Goal: Information Seeking & Learning: Learn about a topic

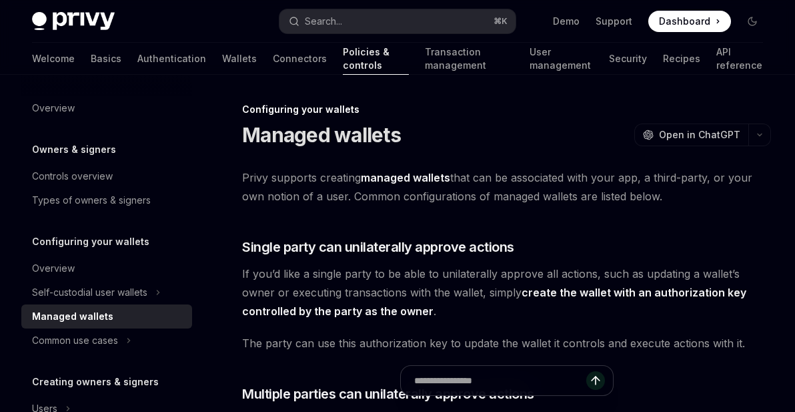
drag, startPoint x: 272, startPoint y: 132, endPoint x: 237, endPoint y: 125, distance: 36.1
click at [268, 133] on h1 "Managed wallets" at bounding box center [321, 135] width 159 height 24
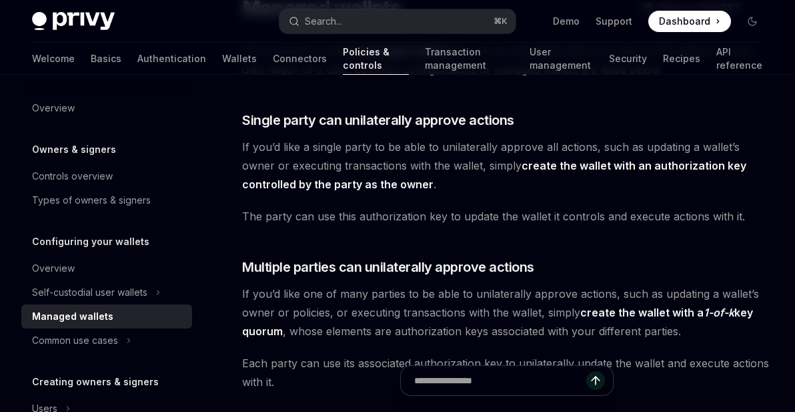
scroll to position [129, 0]
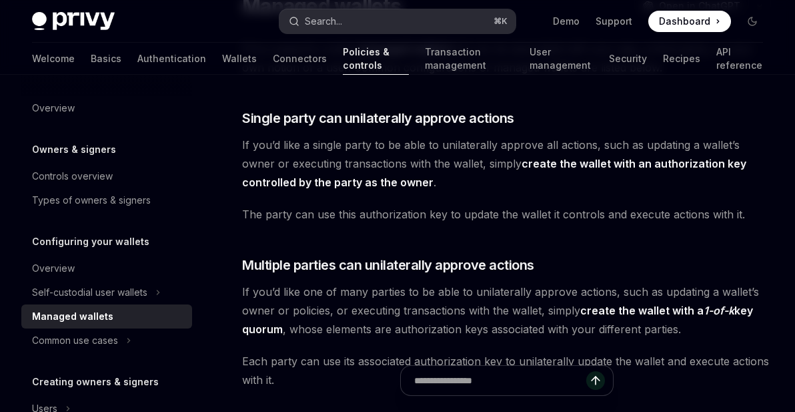
click at [351, 20] on button "Search... ⌘ K" at bounding box center [398, 21] width 237 height 24
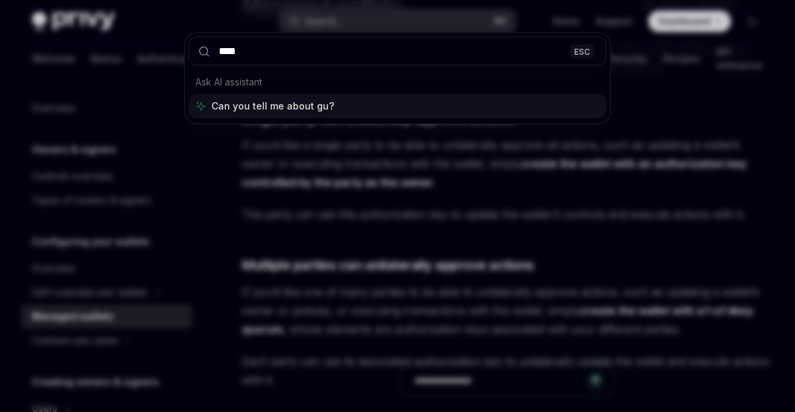
type input "*****"
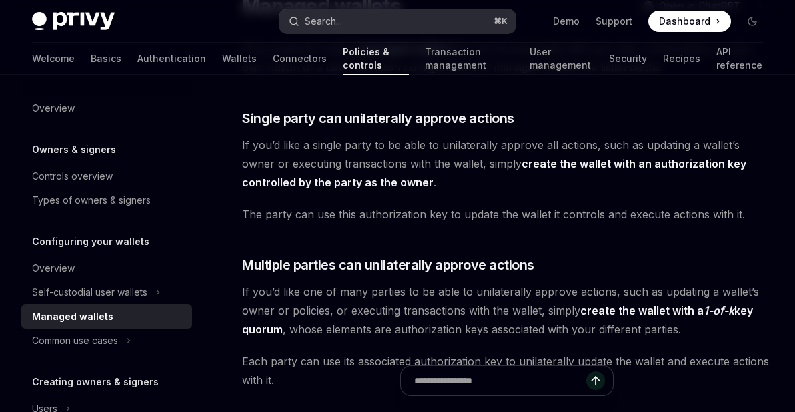
click at [320, 22] on div "Search..." at bounding box center [323, 21] width 37 height 16
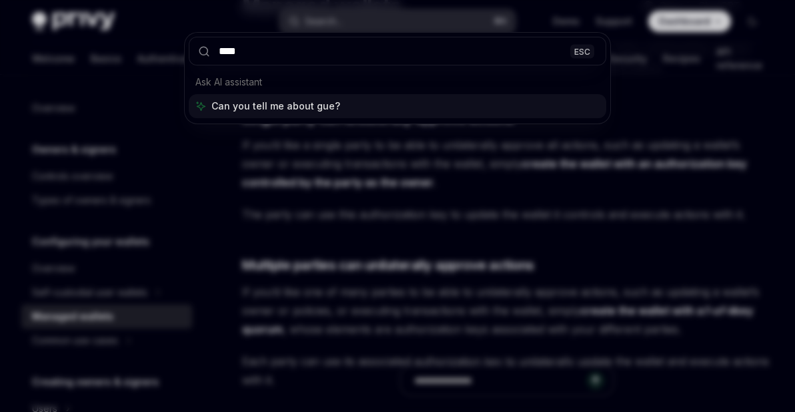
type input "*****"
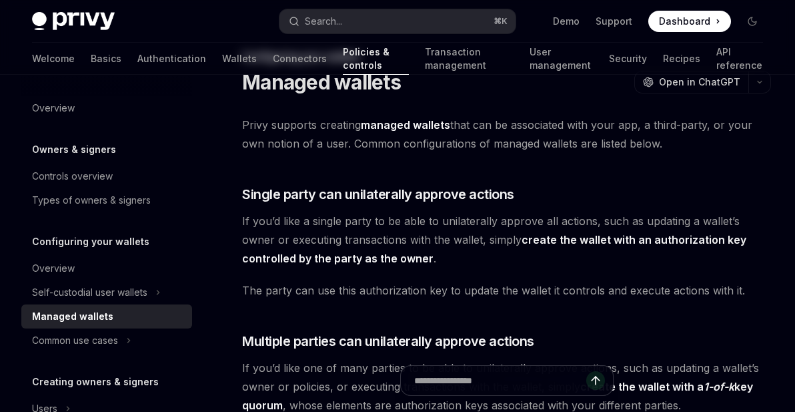
scroll to position [0, 0]
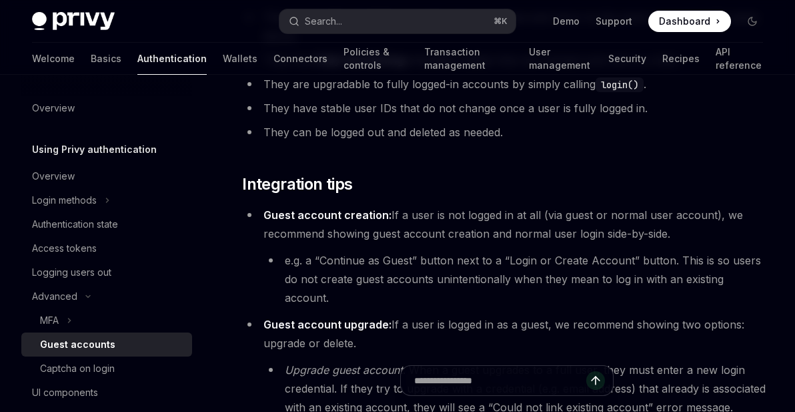
scroll to position [280, 0]
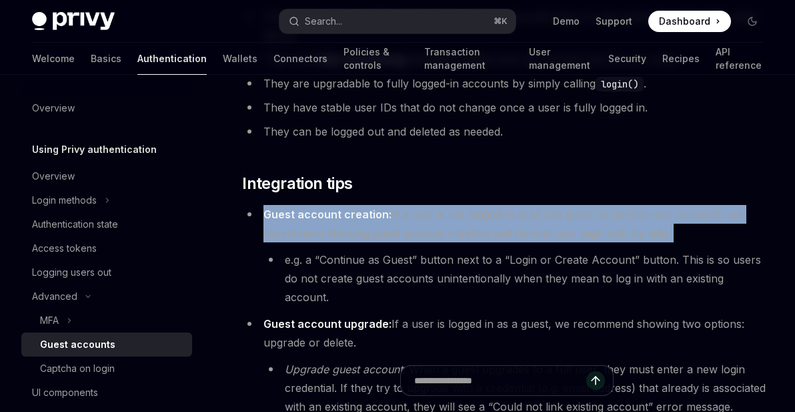
click at [287, 210] on strong "Guest account creation:" at bounding box center [328, 213] width 128 height 13
click at [305, 213] on strong "Guest account creation:" at bounding box center [328, 213] width 128 height 13
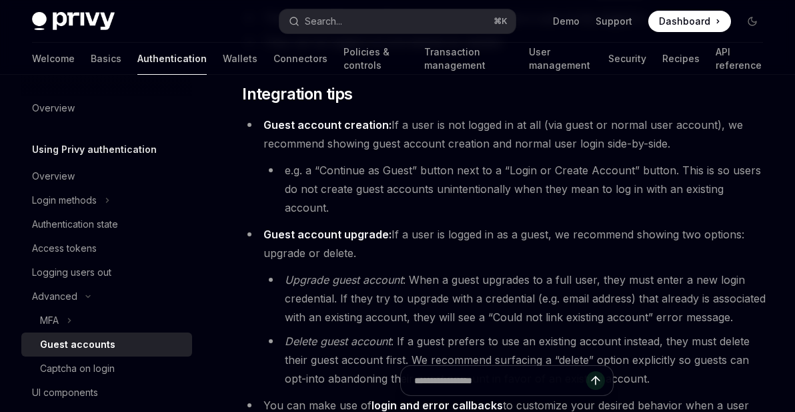
scroll to position [384, 0]
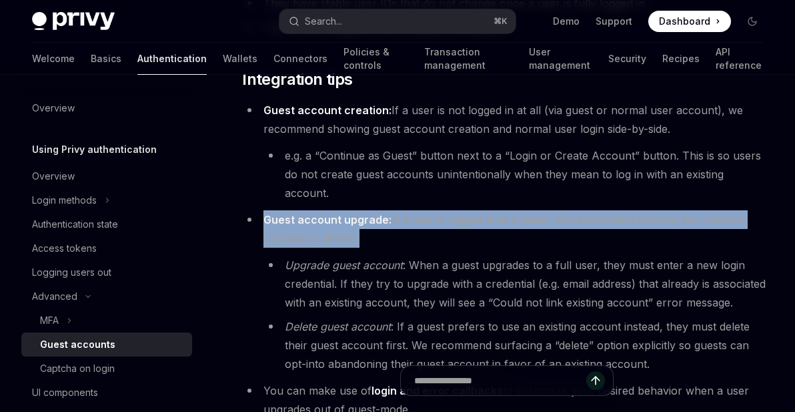
click at [304, 213] on li "Guest account upgrade: If a user is logged in as a guest, we recommend showing …" at bounding box center [506, 291] width 529 height 163
drag, startPoint x: 304, startPoint y: 211, endPoint x: 284, endPoint y: 211, distance: 20.0
click at [284, 211] on li "Guest account upgrade: If a user is logged in as a guest, we recommend showing …" at bounding box center [506, 291] width 529 height 163
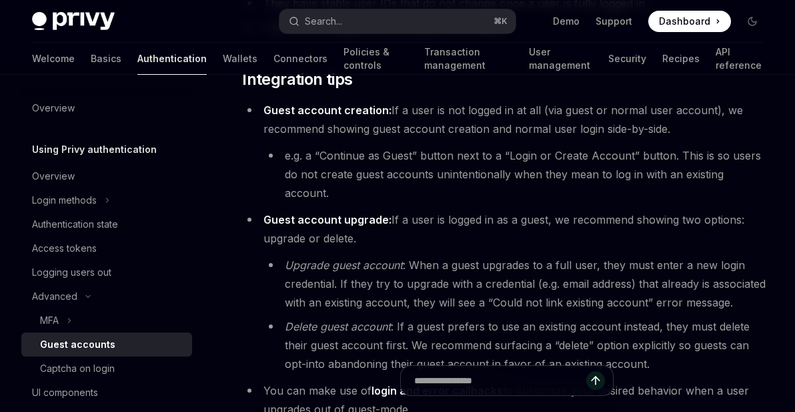
click at [304, 213] on strong "Guest account upgrade:" at bounding box center [328, 219] width 128 height 13
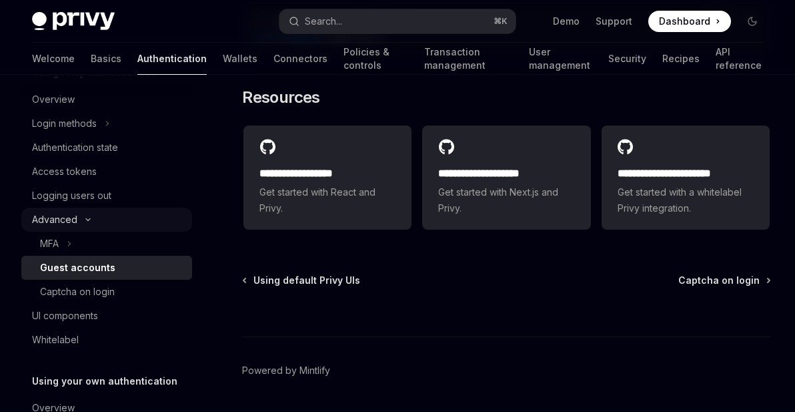
scroll to position [86, 0]
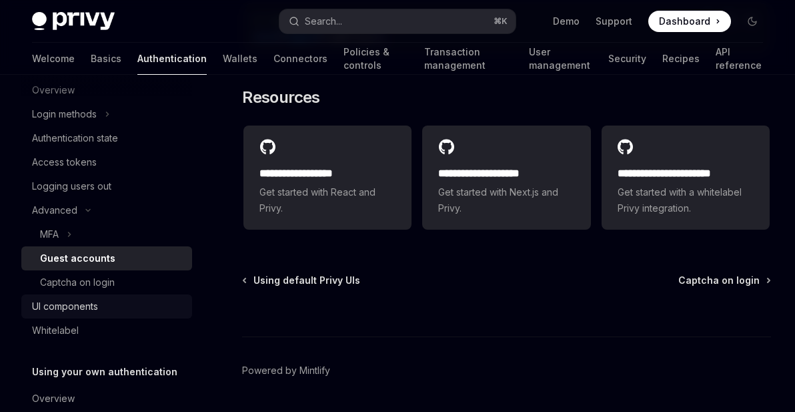
click at [107, 307] on div "UI components" at bounding box center [108, 306] width 152 height 16
type textarea "*"
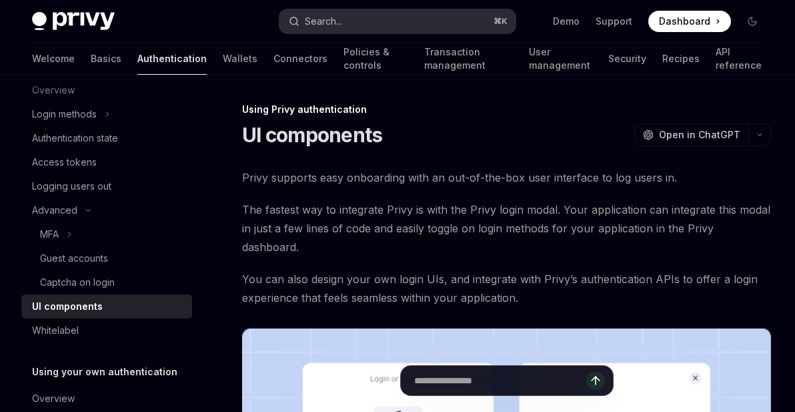
click at [322, 23] on div "Search..." at bounding box center [323, 21] width 37 height 16
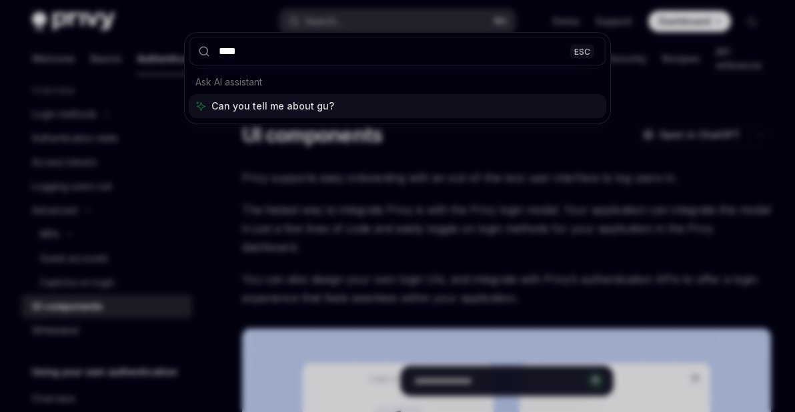
type input "*****"
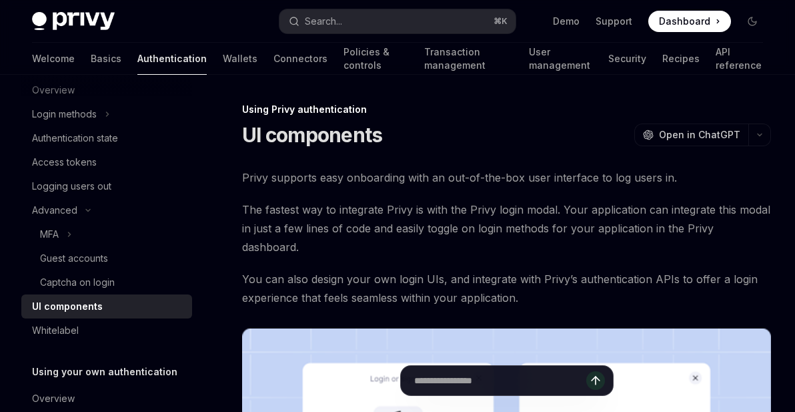
type textarea "*"
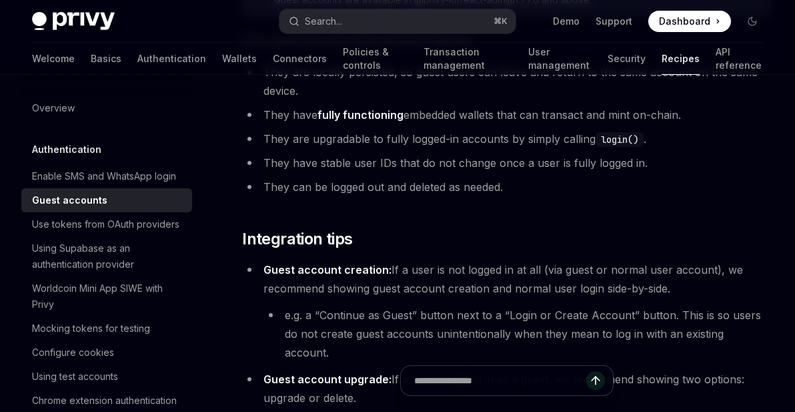
scroll to position [229, 0]
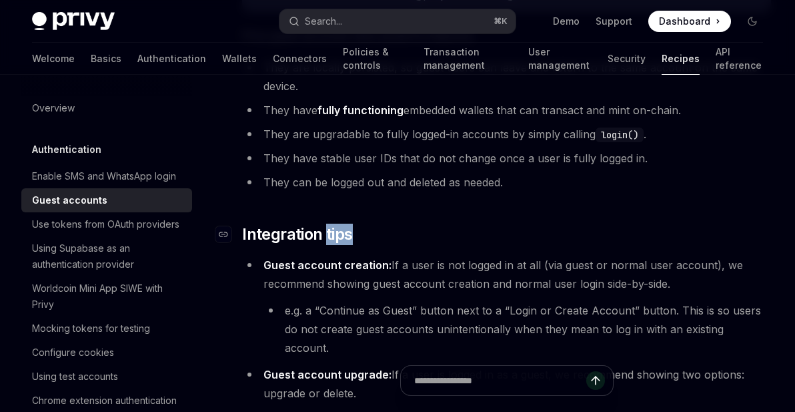
drag, startPoint x: 344, startPoint y: 225, endPoint x: 322, endPoint y: 233, distance: 24.3
click at [322, 233] on span "Integration tips" at bounding box center [297, 233] width 110 height 21
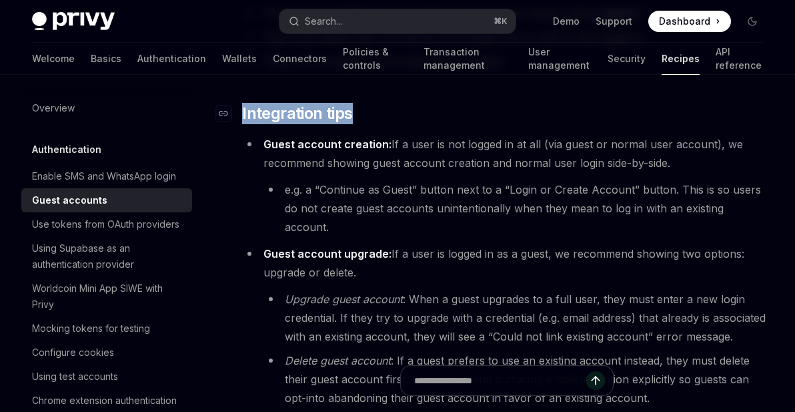
scroll to position [350, 0]
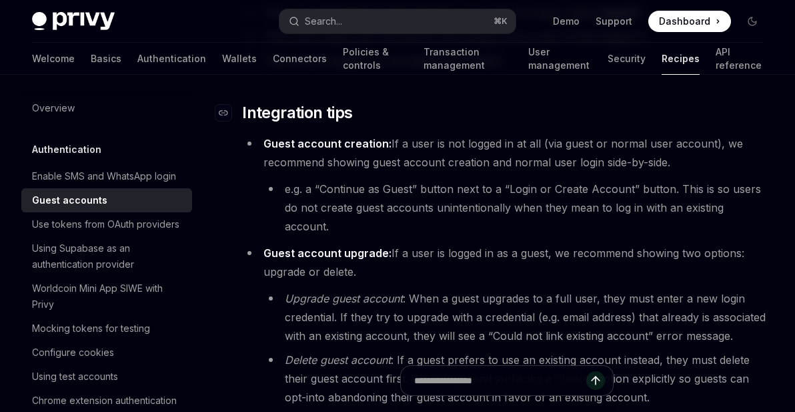
click at [322, 246] on strong "Guest account upgrade:" at bounding box center [328, 252] width 128 height 13
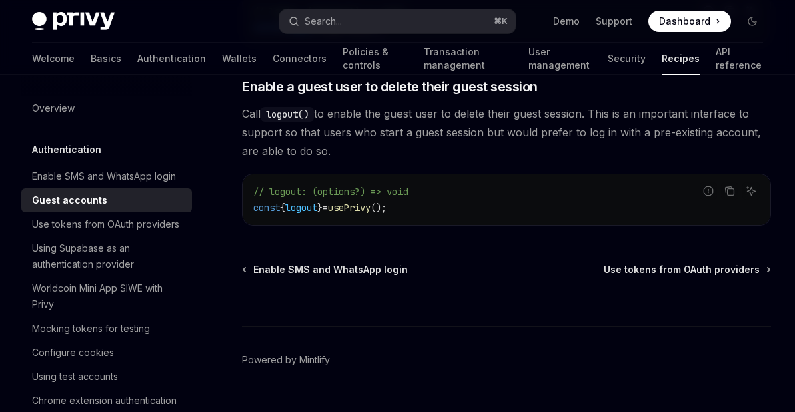
scroll to position [2132, 0]
